Goal: Transaction & Acquisition: Purchase product/service

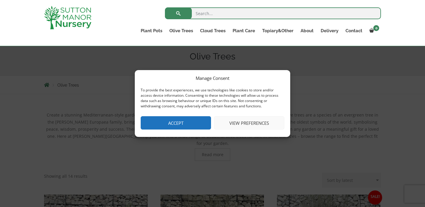
scroll to position [71, 0]
click at [155, 117] on button "Accept" at bounding box center [176, 122] width 70 height 13
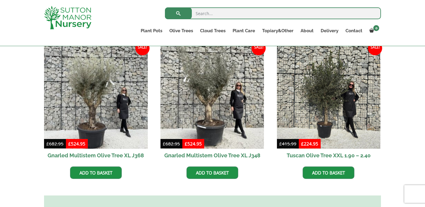
scroll to position [378, 0]
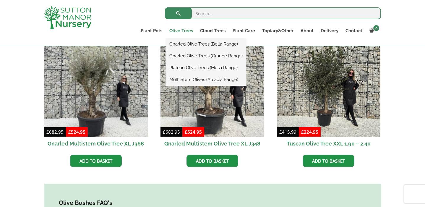
click at [181, 29] on link "Olive Trees" at bounding box center [181, 31] width 31 height 8
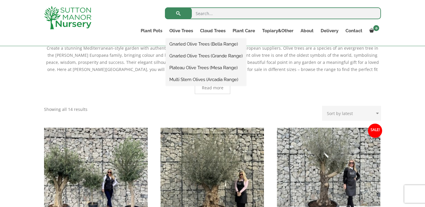
scroll to position [139, 0]
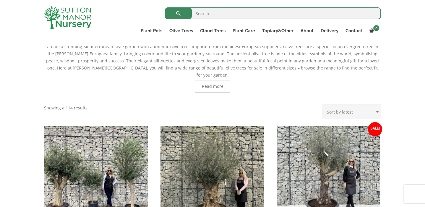
click at [356, 104] on select "Sort by popularity Sort by latest Sort by price: low to high Sort by price: hig…" at bounding box center [351, 111] width 59 height 15
select select "price"
click at [324, 104] on select "Sort by popularity Sort by latest Sort by price: low to high Sort by price: hig…" at bounding box center [351, 111] width 59 height 15
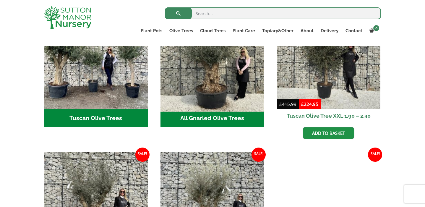
scroll to position [166, 0]
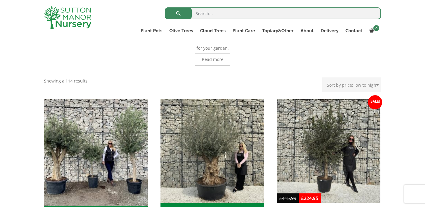
click at [113, 123] on img "Visit product category Tuscan Olive Trees" at bounding box center [95, 151] width 109 height 109
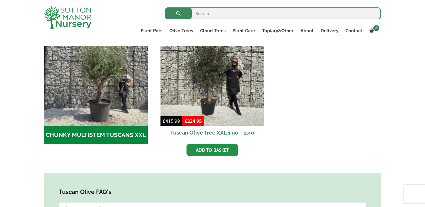
scroll to position [206, 0]
